Goal: Task Accomplishment & Management: Use online tool/utility

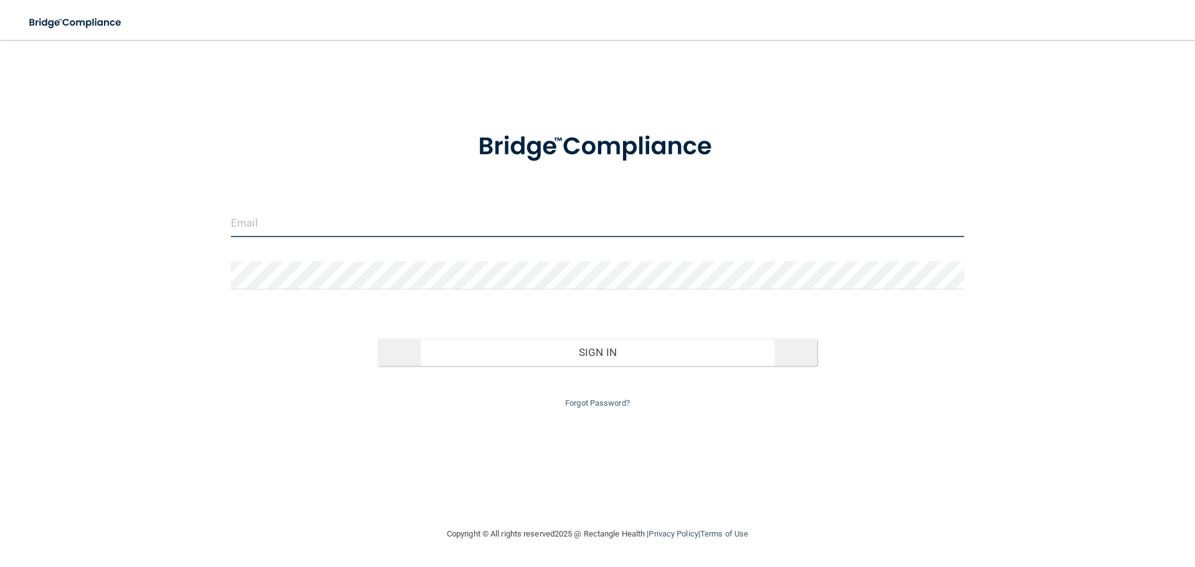
type input "[EMAIL_ADDRESS][DOMAIN_NAME]"
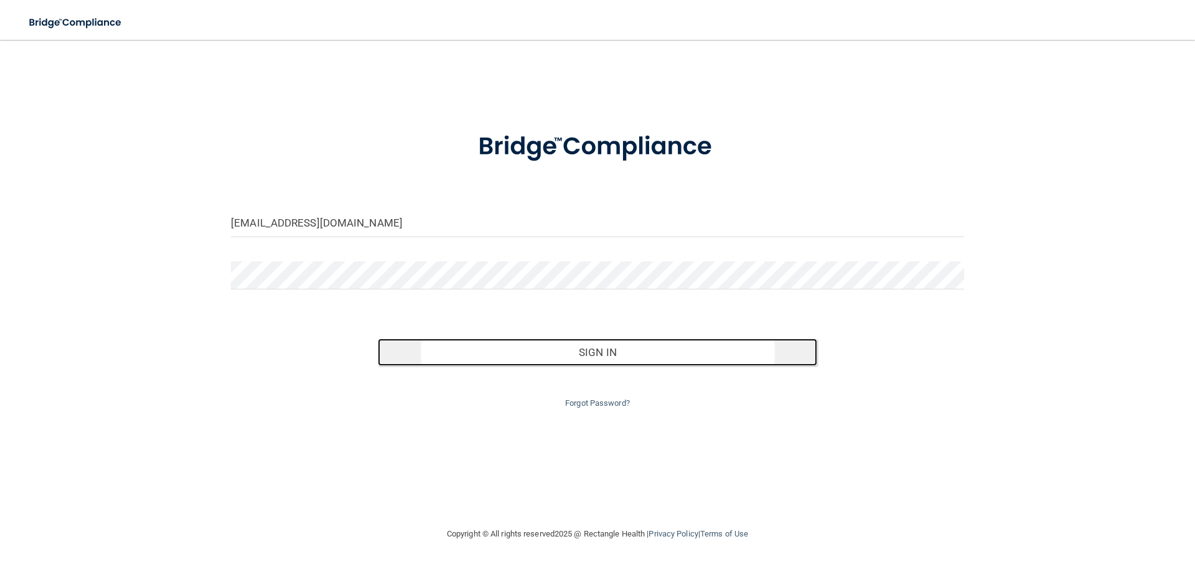
click at [606, 351] on button "Sign In" at bounding box center [598, 352] width 440 height 27
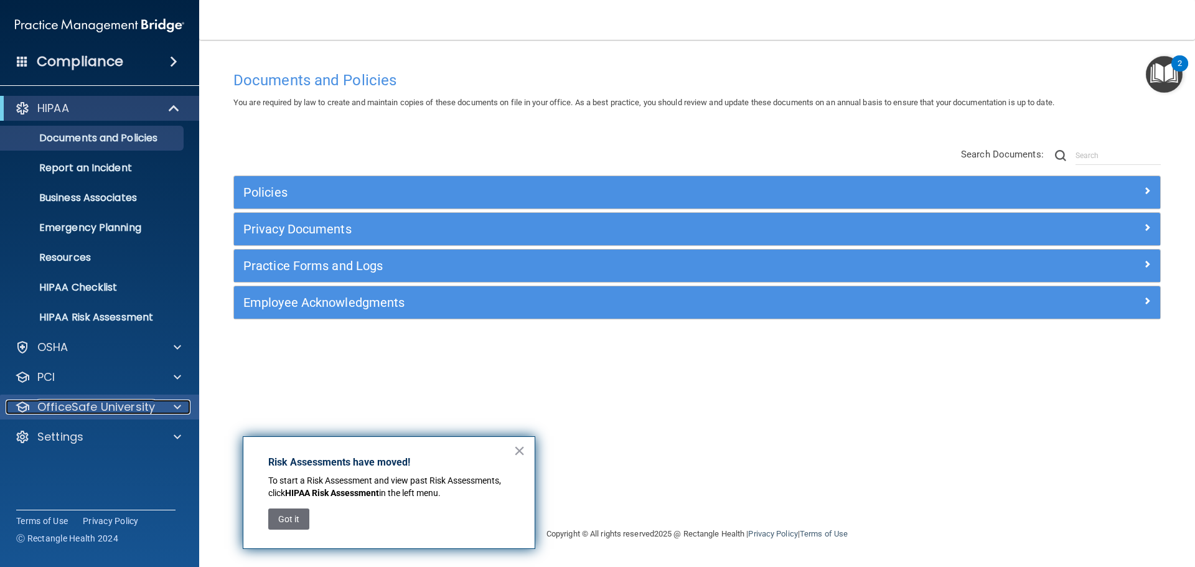
click at [82, 403] on p "OfficeSafe University" at bounding box center [96, 407] width 118 height 15
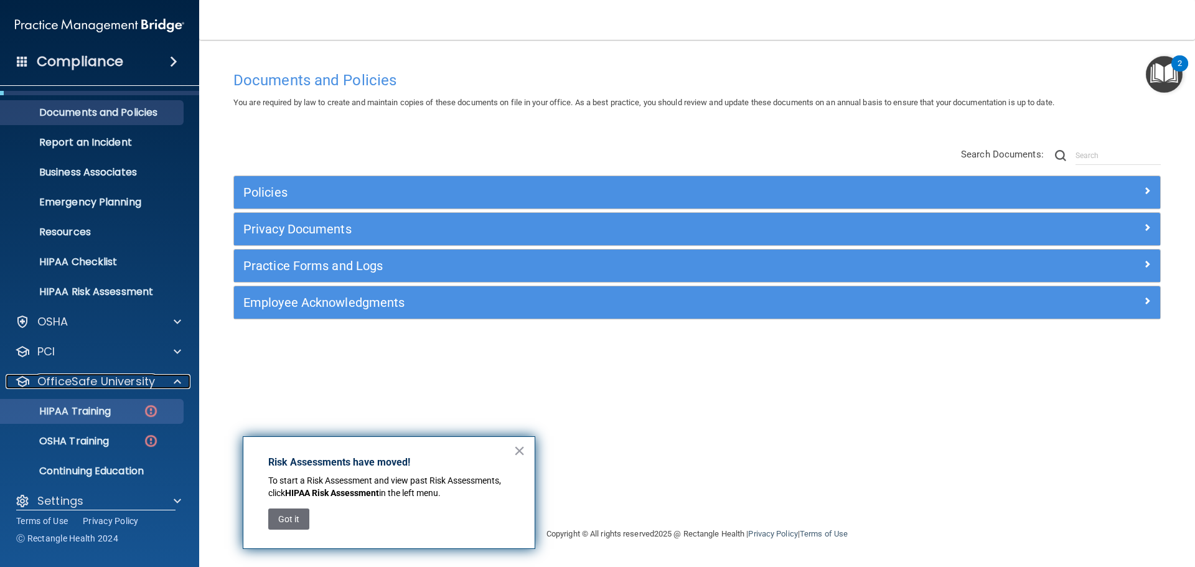
scroll to position [39, 0]
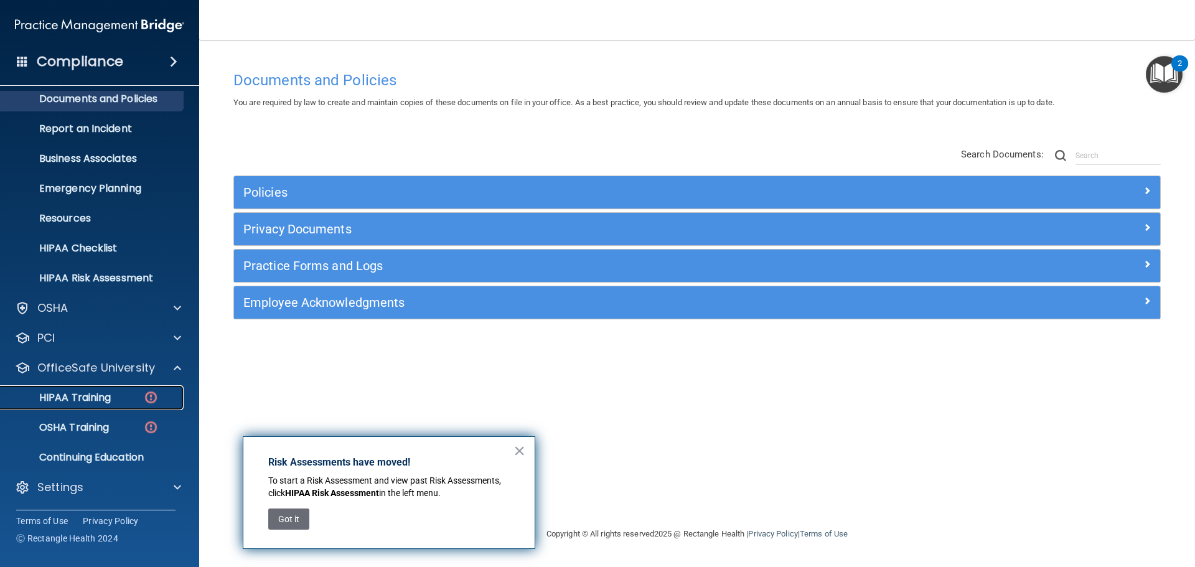
click at [84, 405] on link "HIPAA Training" at bounding box center [86, 397] width 196 height 25
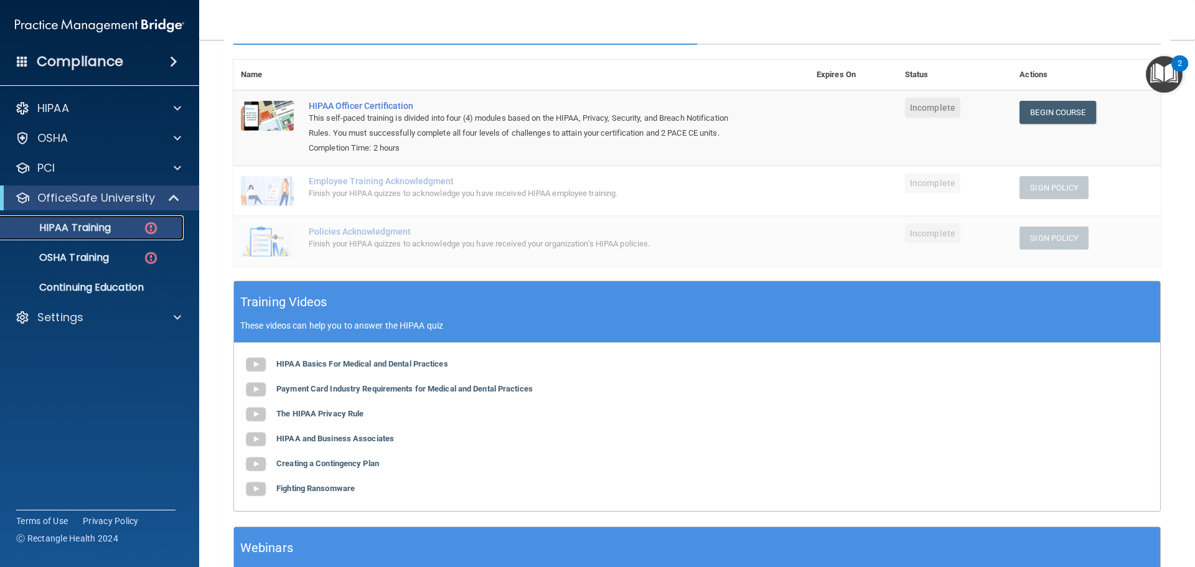
scroll to position [230, 0]
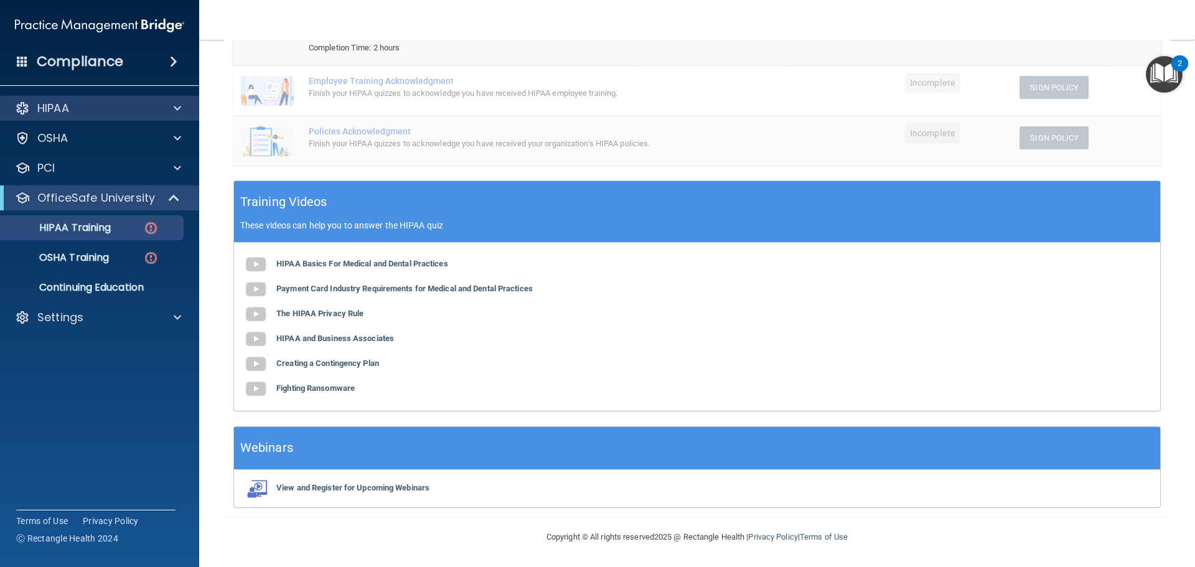
click at [100, 117] on div "HIPAA" at bounding box center [100, 108] width 200 height 25
click at [173, 110] on div at bounding box center [175, 108] width 31 height 15
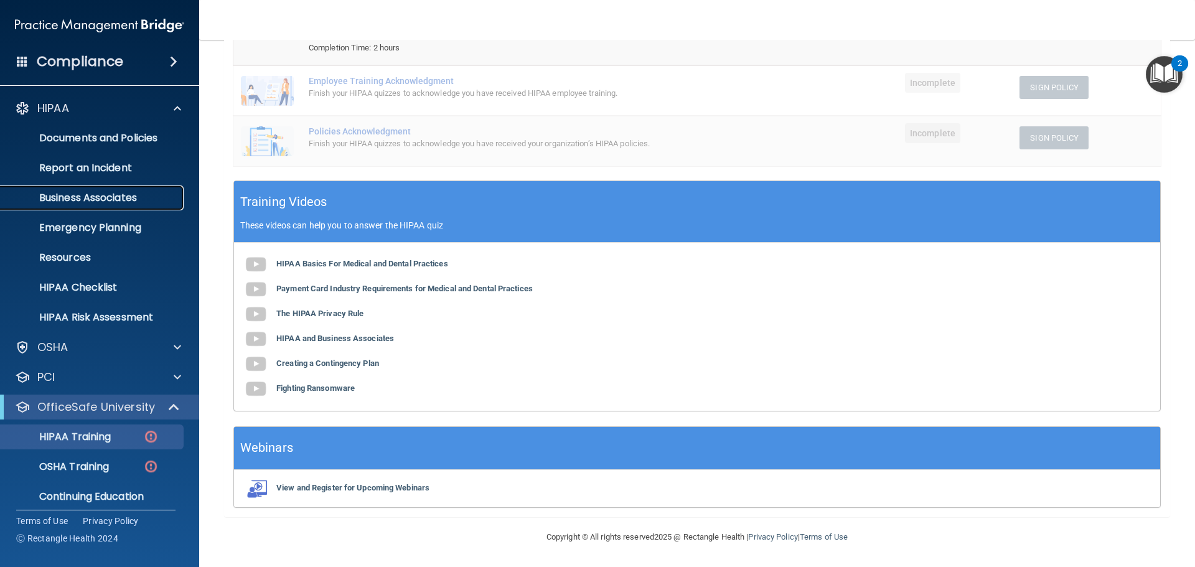
click at [96, 208] on link "Business Associates" at bounding box center [86, 197] width 196 height 25
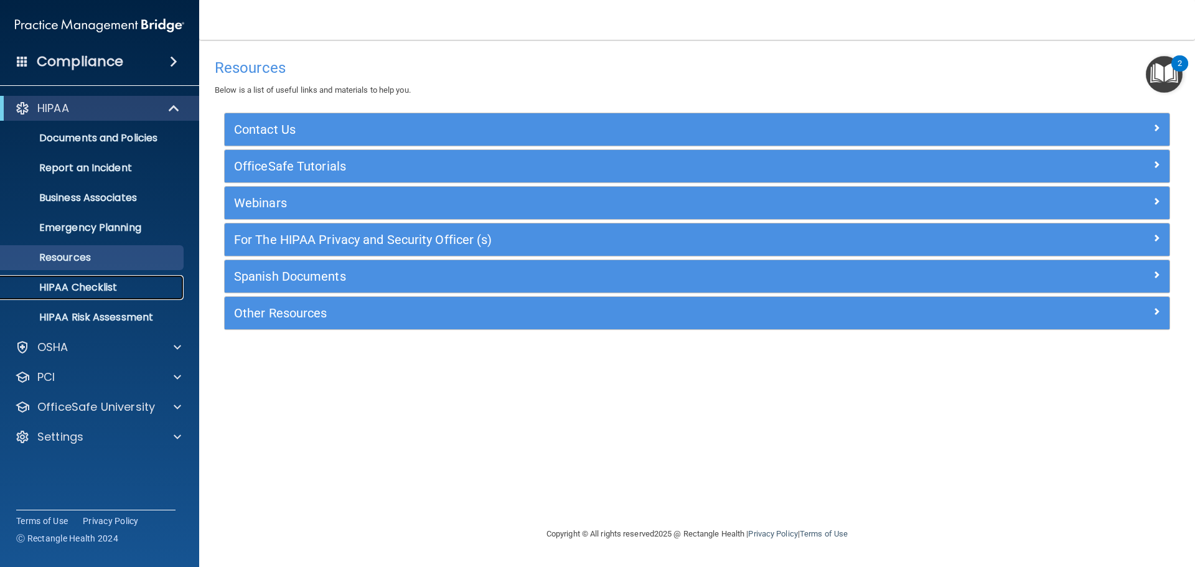
click at [91, 288] on p "HIPAA Checklist" at bounding box center [93, 287] width 170 height 12
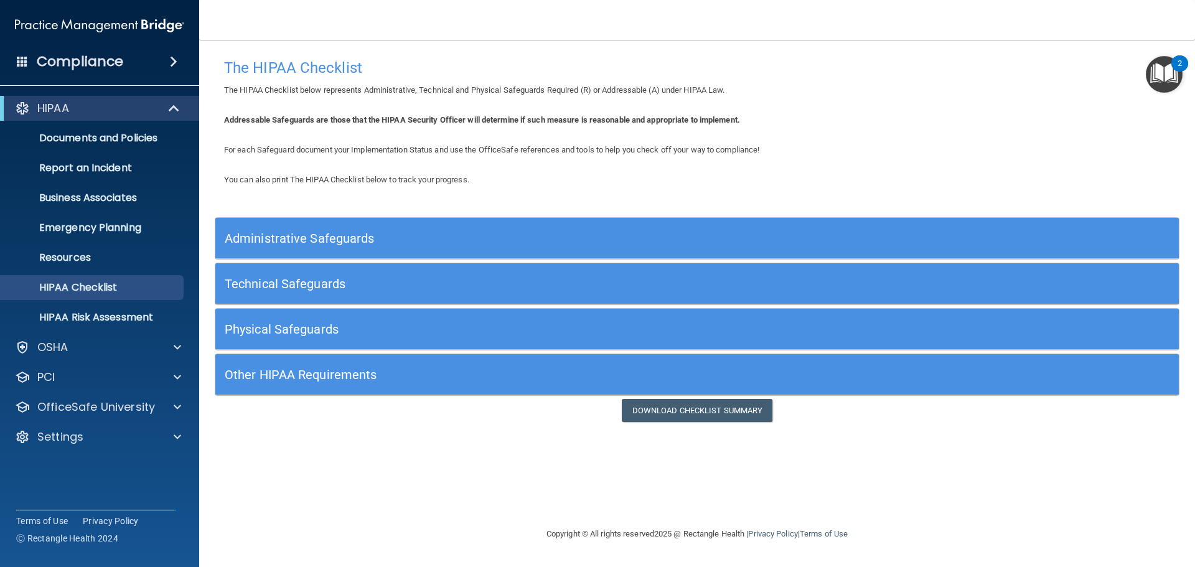
click at [356, 239] on h5 "Administrative Safeguards" at bounding box center [577, 239] width 704 height 14
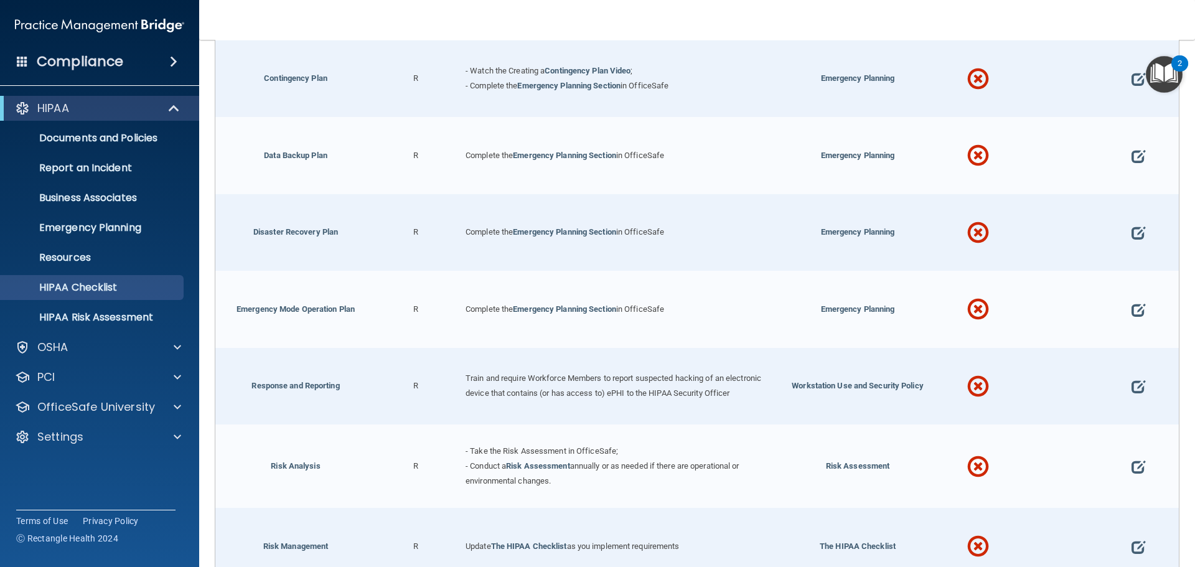
scroll to position [228, 0]
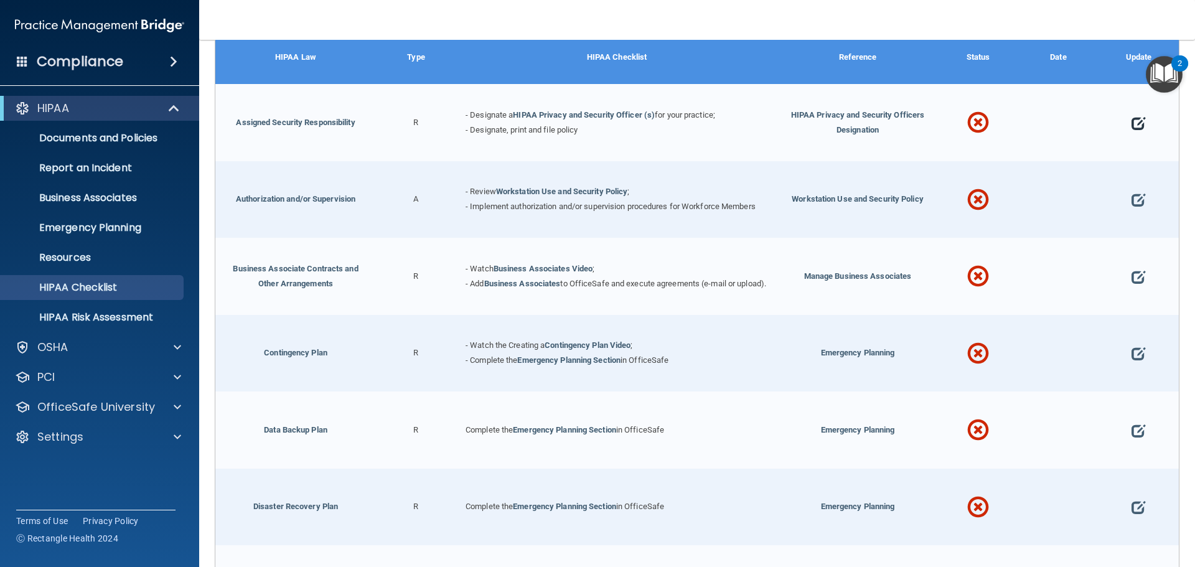
click at [1131, 120] on span at bounding box center [1138, 123] width 14 height 39
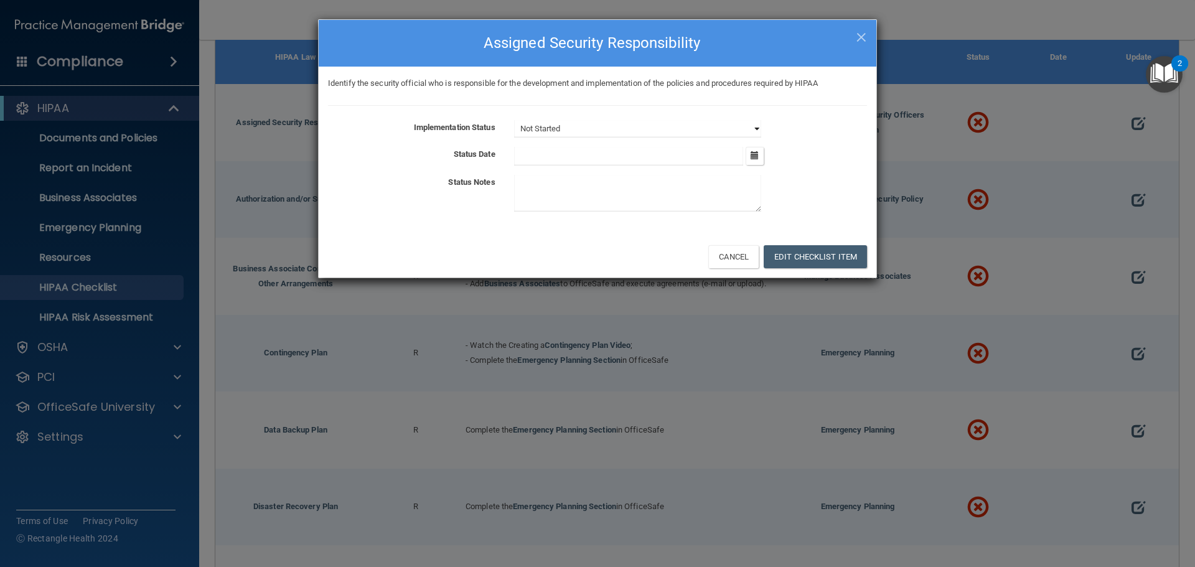
click at [633, 122] on select "Not Started In Progress Completed" at bounding box center [637, 128] width 247 height 17
select select "completed"
click at [514, 120] on select "Not Started In Progress Completed" at bounding box center [637, 128] width 247 height 17
click at [547, 152] on input "text" at bounding box center [629, 156] width 230 height 19
click at [746, 155] on button "button" at bounding box center [755, 156] width 18 height 18
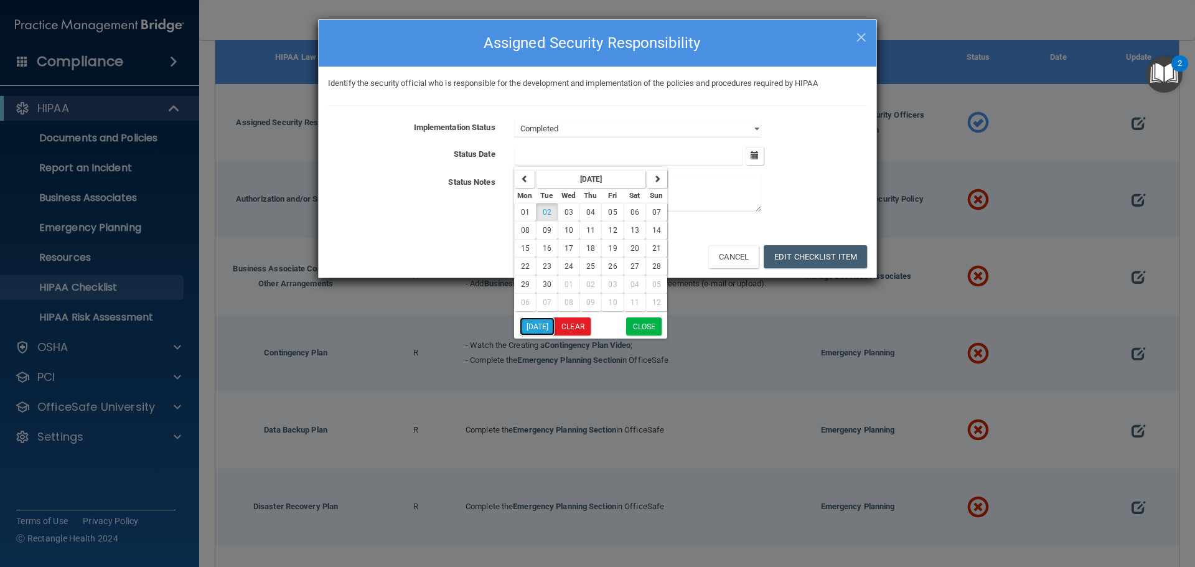
click at [545, 327] on button "Today" at bounding box center [537, 326] width 35 height 18
type input "9/2/25"
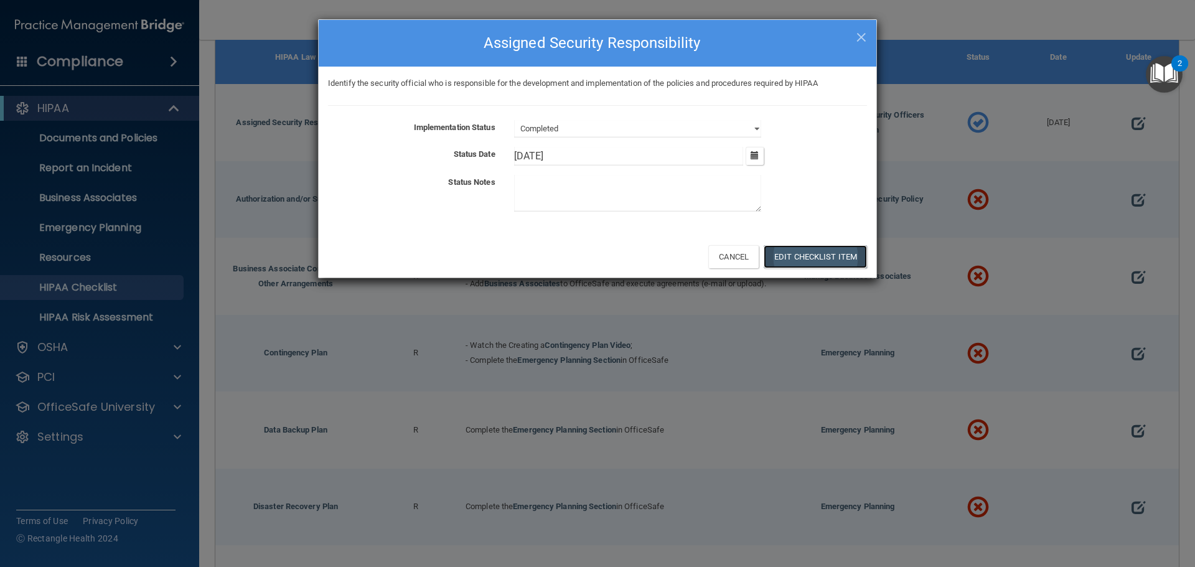
click at [810, 256] on button "Edit Checklist Item" at bounding box center [815, 256] width 103 height 23
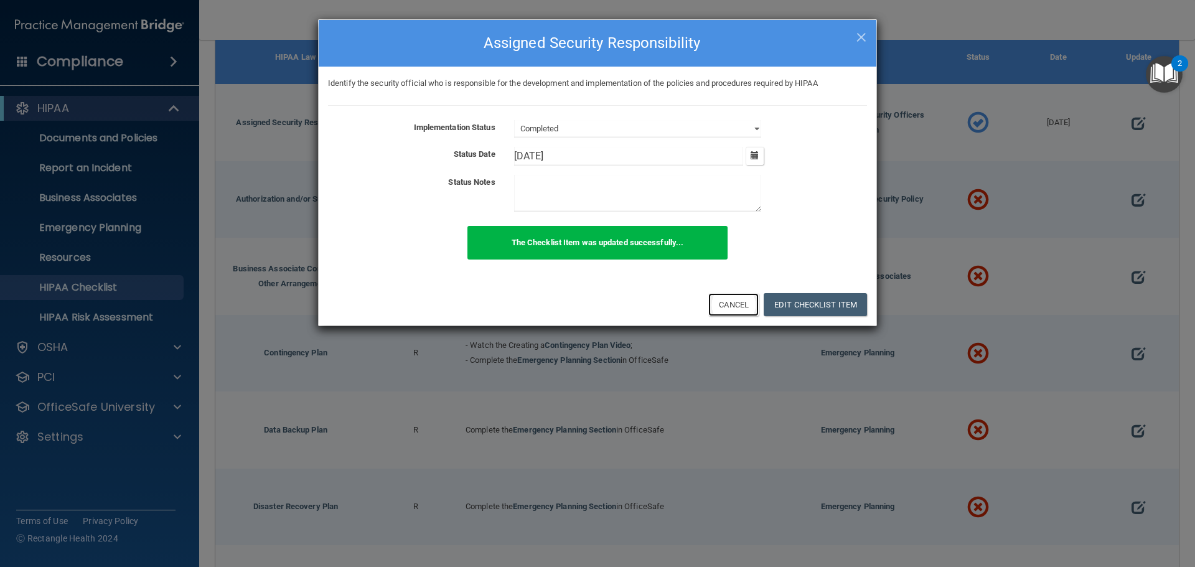
click at [744, 302] on button "Cancel" at bounding box center [733, 304] width 50 height 23
select select "not_started"
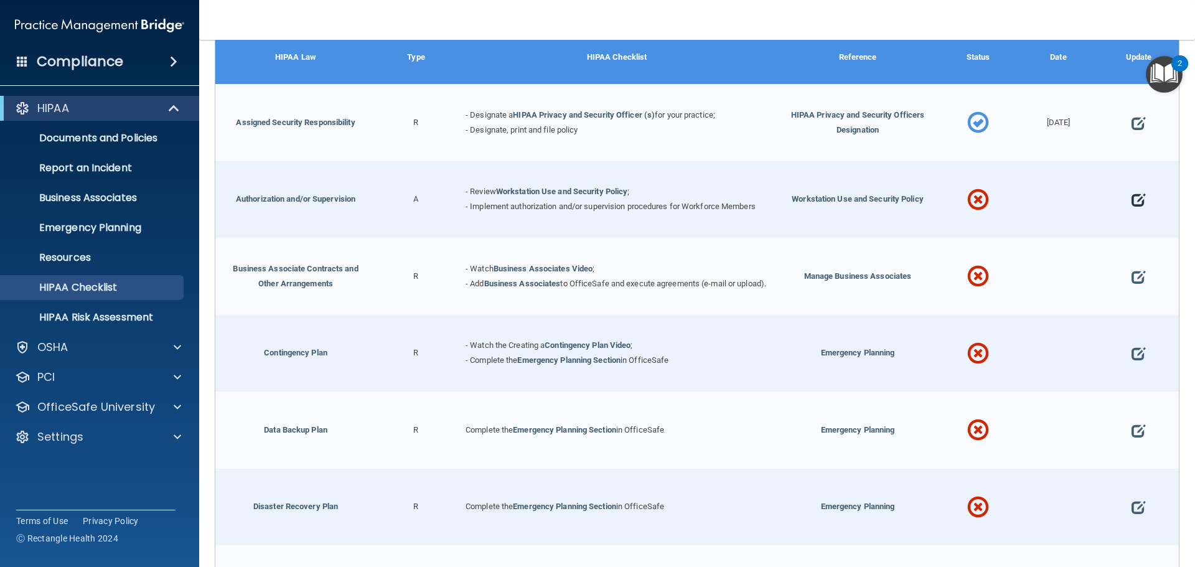
click at [1131, 198] on span at bounding box center [1138, 200] width 14 height 39
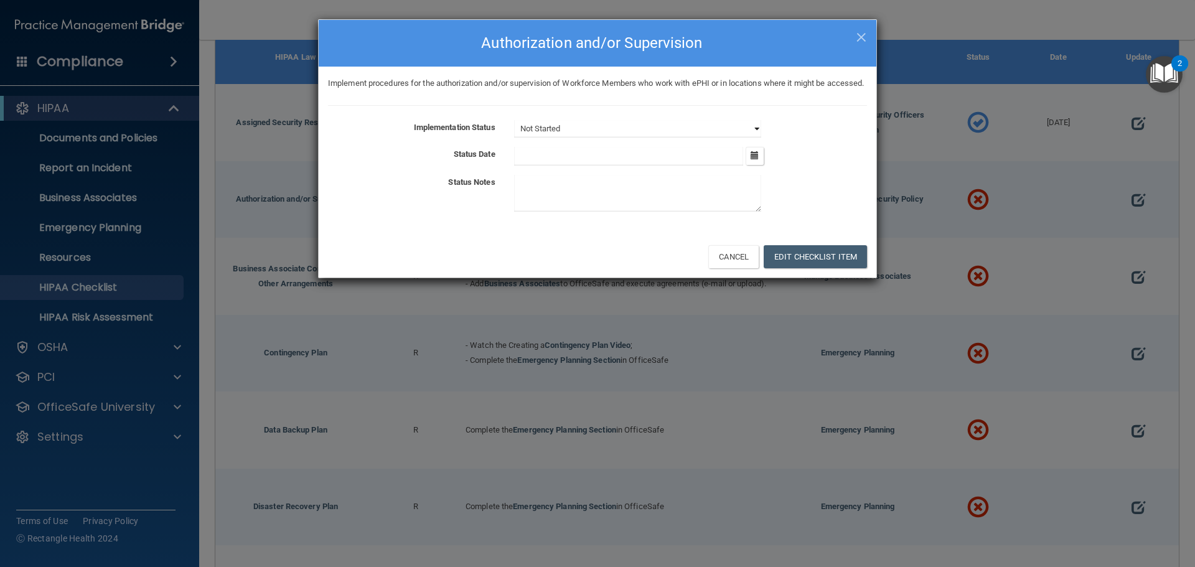
click at [661, 138] on select "Not Started In Progress Completed" at bounding box center [637, 128] width 247 height 17
click at [514, 135] on select "Not Started In Progress Completed" at bounding box center [637, 128] width 247 height 17
click at [790, 268] on button "Edit Checklist Item" at bounding box center [815, 256] width 103 height 23
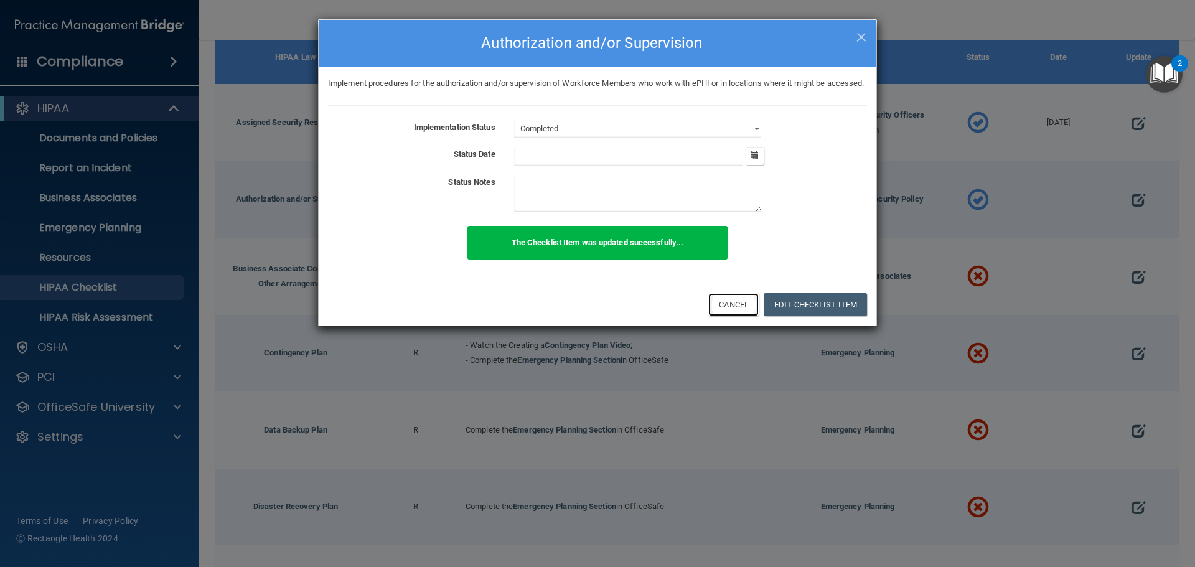
click at [745, 316] on button "Cancel" at bounding box center [733, 304] width 50 height 23
select select "not_started"
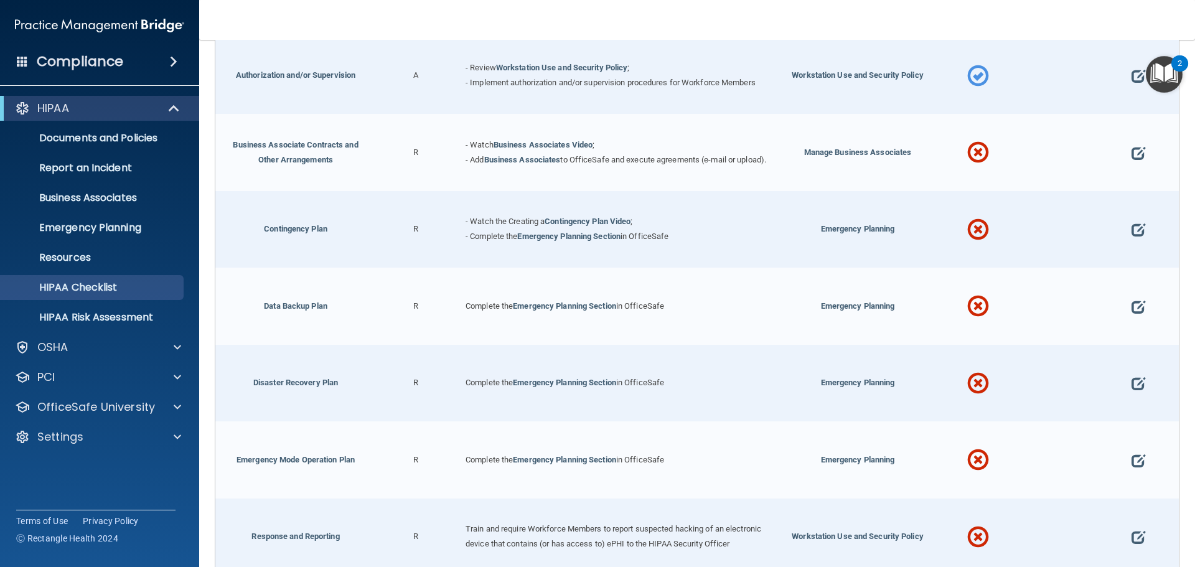
scroll to position [353, 0]
click at [1133, 311] on span at bounding box center [1138, 306] width 14 height 39
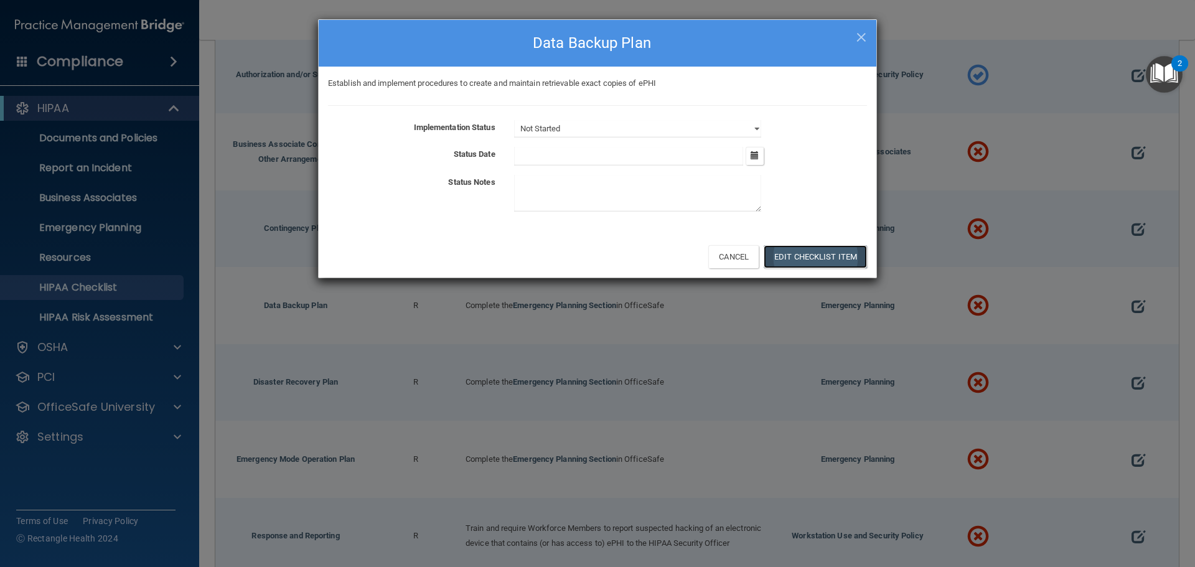
click at [818, 257] on button "Edit Checklist Item" at bounding box center [815, 256] width 103 height 23
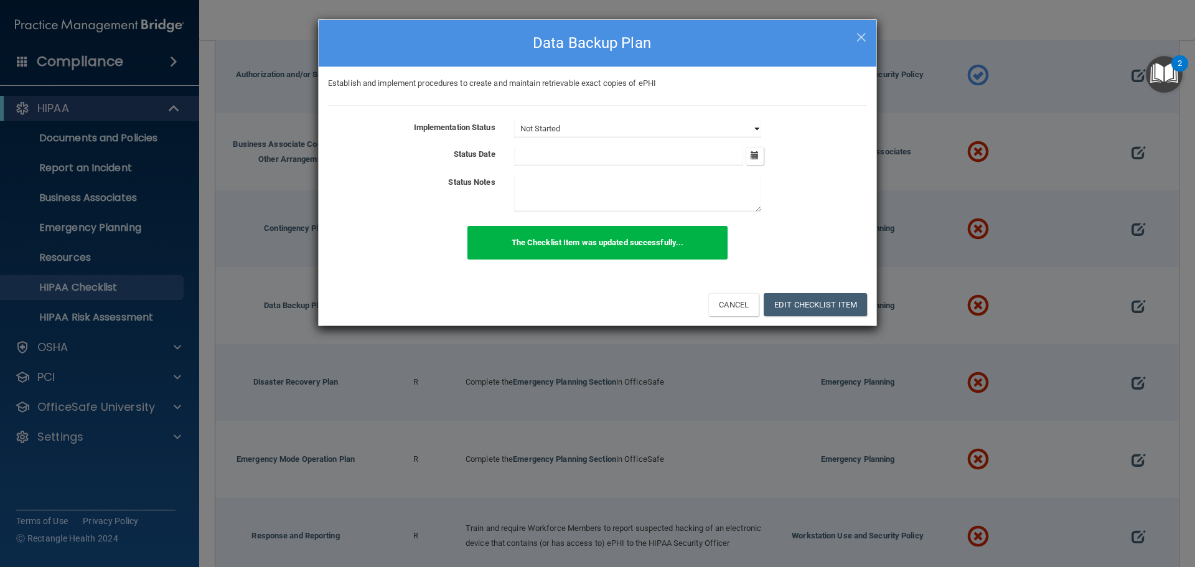
click at [650, 126] on select "Not Started In Progress Completed" at bounding box center [637, 128] width 247 height 17
select select "completed"
click at [514, 120] on select "Not Started In Progress Completed" at bounding box center [637, 128] width 247 height 17
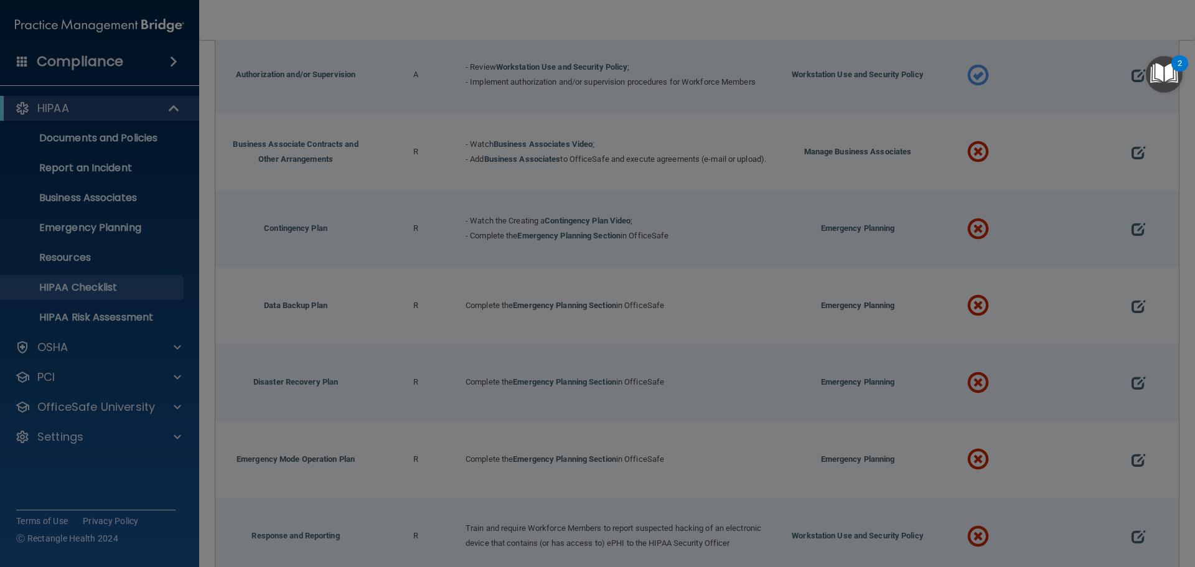
click at [777, 302] on div "× Close Data Backup Plan Establish and implement procedures to create and maint…" at bounding box center [597, 283] width 1195 height 567
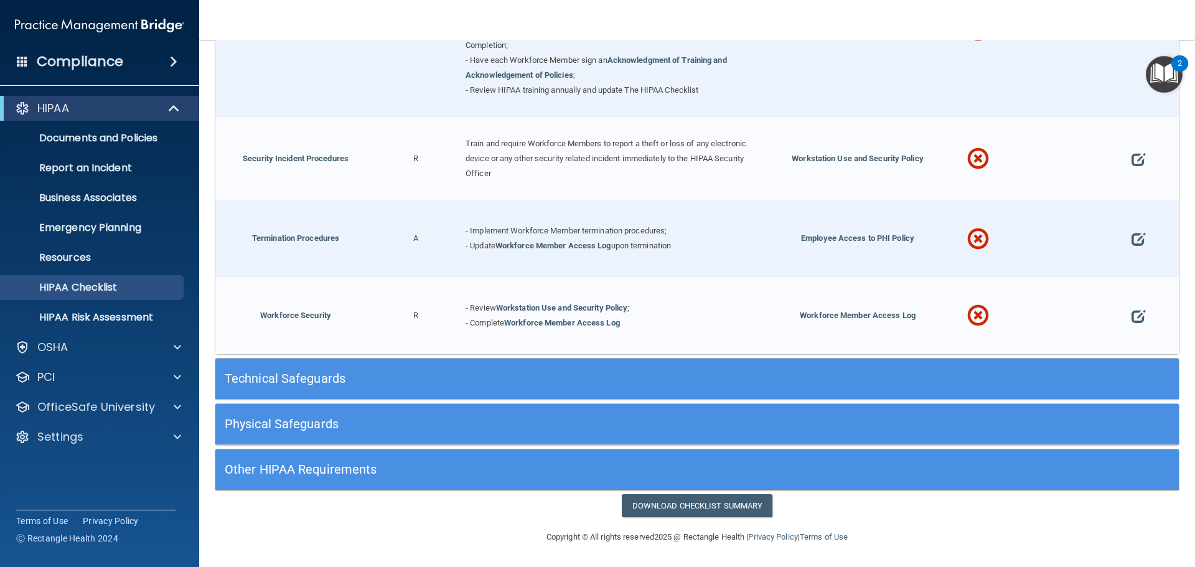
scroll to position [1224, 0]
click at [406, 365] on div "Technical Safeguards" at bounding box center [576, 379] width 723 height 28
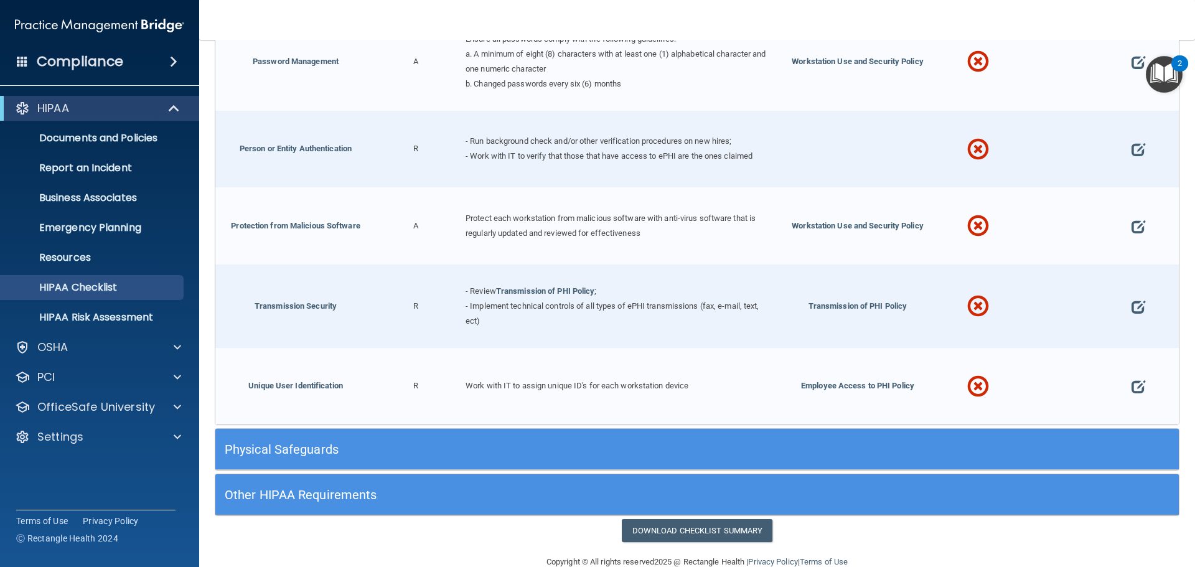
scroll to position [2303, 0]
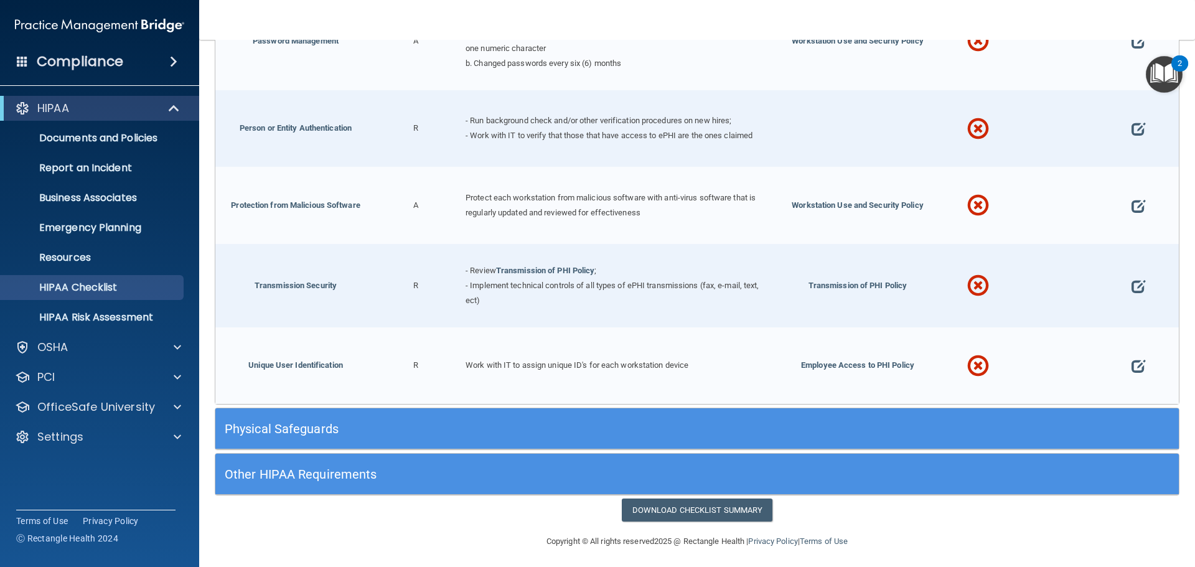
click at [309, 438] on div "Physical Safeguards" at bounding box center [576, 429] width 723 height 28
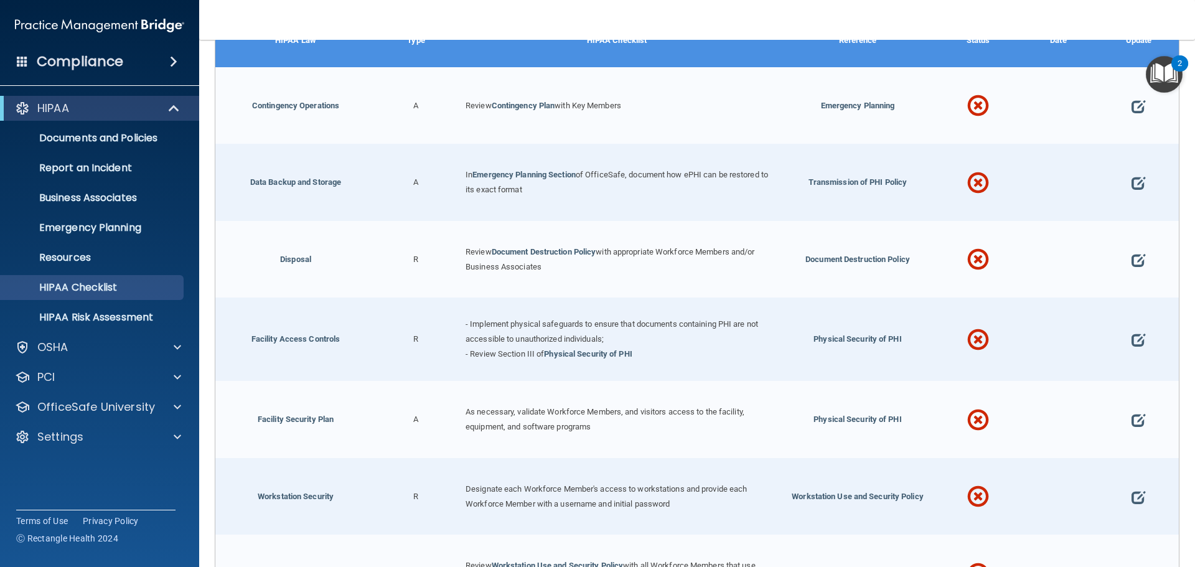
scroll to position [2896, 0]
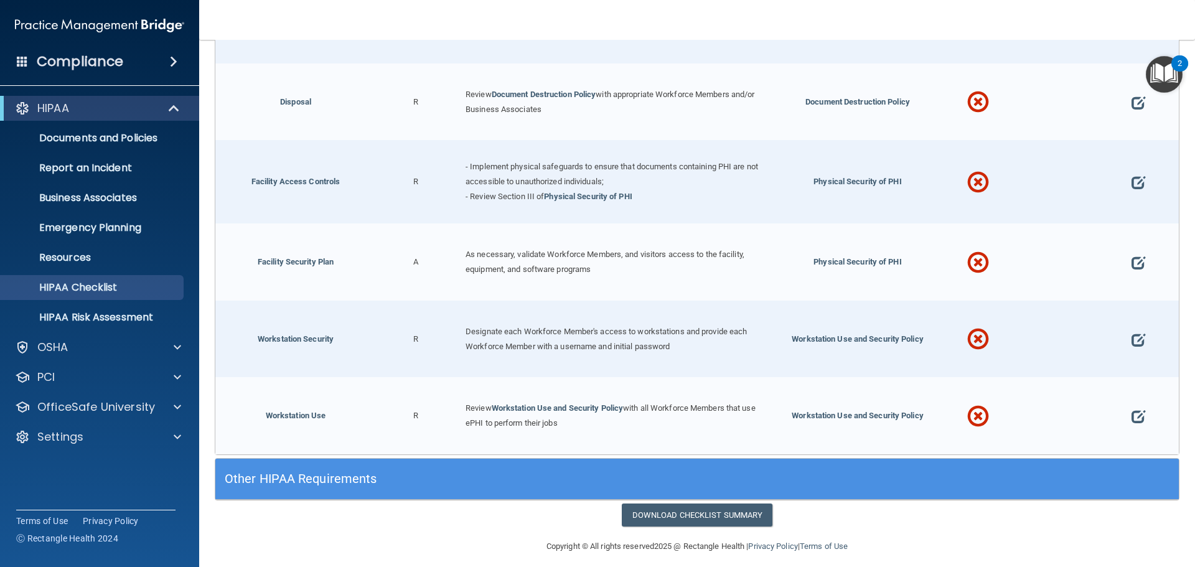
click at [346, 482] on div "Other HIPAA Requirements" at bounding box center [576, 479] width 723 height 28
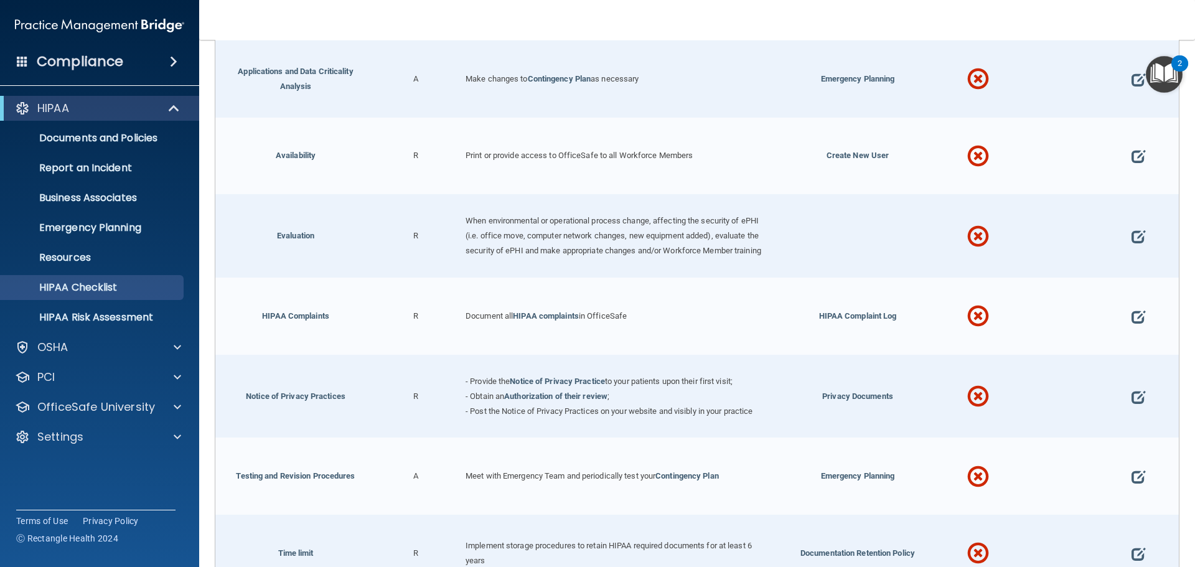
scroll to position [3663, 0]
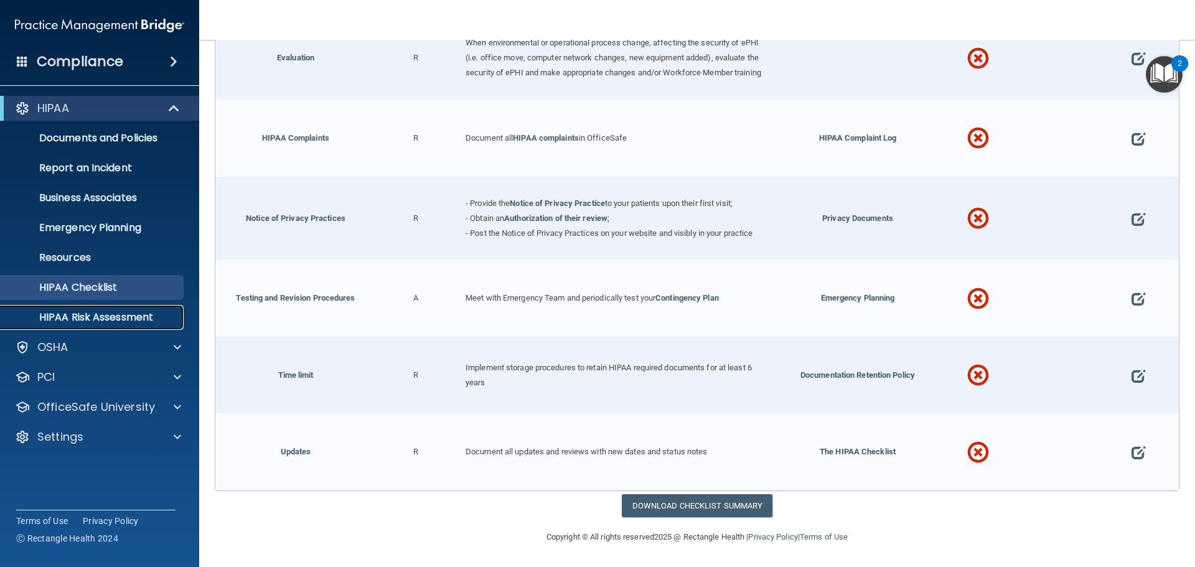
click at [87, 319] on p "HIPAA Risk Assessment" at bounding box center [93, 317] width 170 height 12
